Goal: Navigation & Orientation: Go to known website

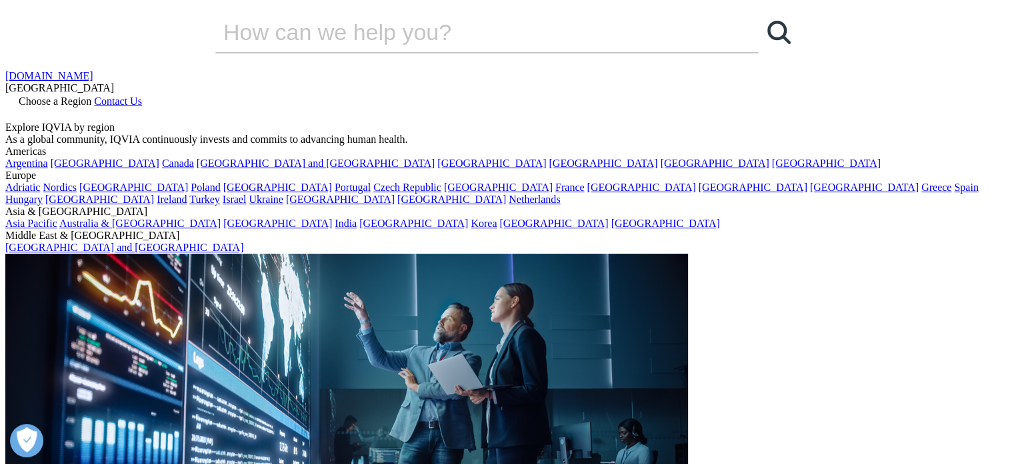
scroll to position [197, 787]
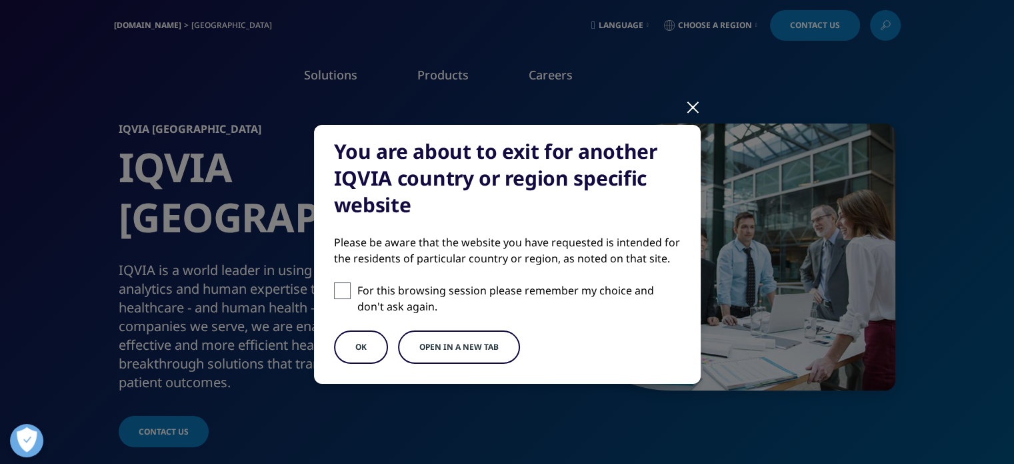
click at [334, 351] on button "OK" at bounding box center [361, 346] width 54 height 33
